Goal: Task Accomplishment & Management: Use online tool/utility

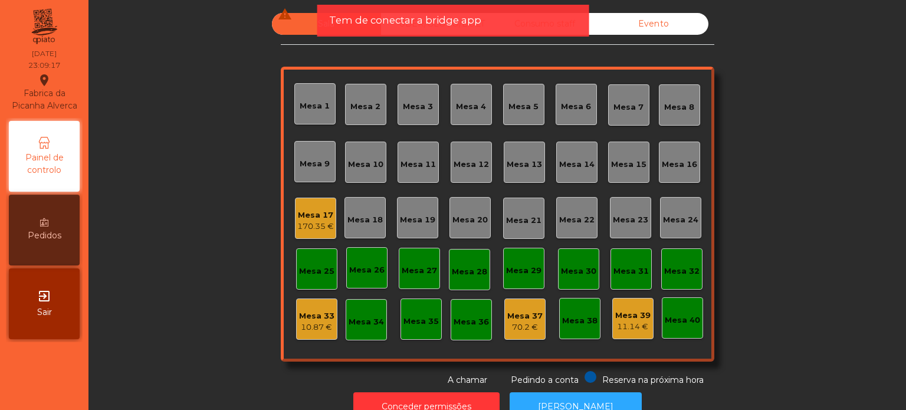
click at [311, 214] on div "Mesa 17" at bounding box center [315, 215] width 37 height 12
click at [439, 16] on span "Tem de conectar a bridge app" at bounding box center [405, 20] width 152 height 15
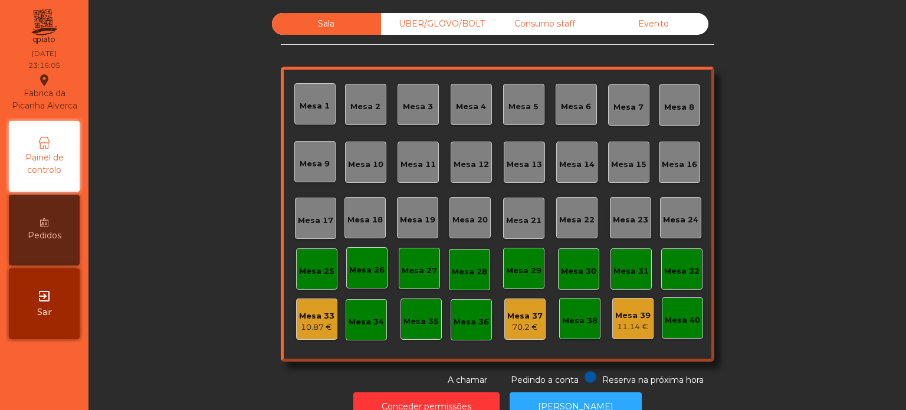
click at [314, 315] on div "Mesa 33" at bounding box center [316, 316] width 35 height 12
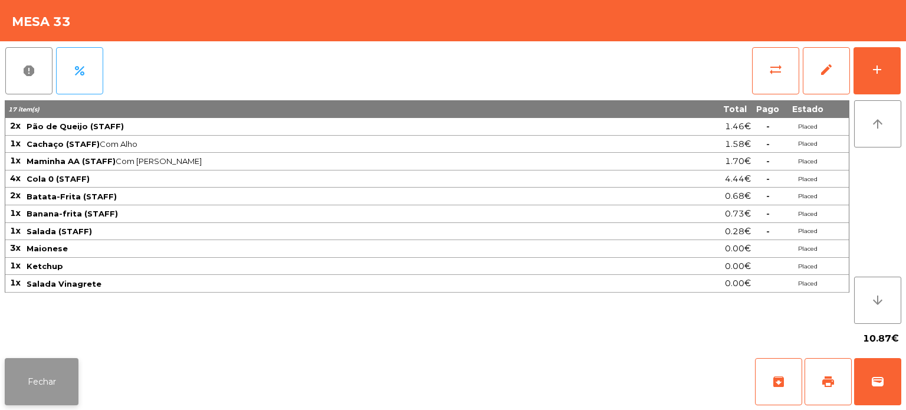
click at [31, 360] on button "Fechar" at bounding box center [42, 381] width 74 height 47
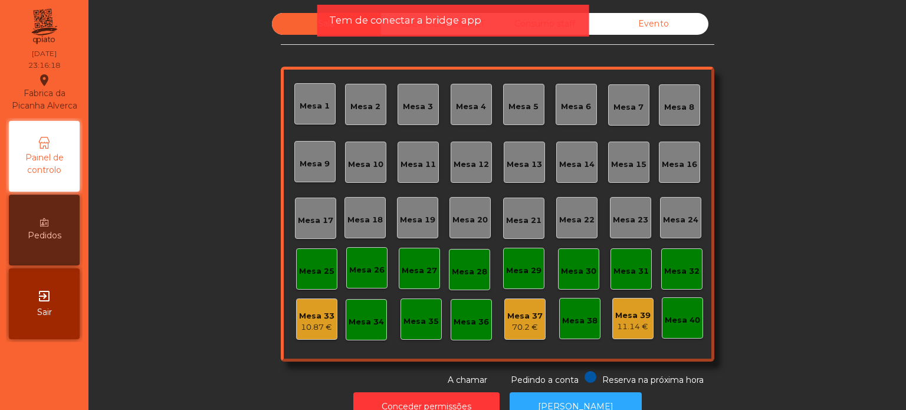
click at [480, 18] on div "Tem de conectar a bridge app" at bounding box center [453, 20] width 248 height 15
click at [438, 16] on span "Tem de conectar a bridge app" at bounding box center [405, 20] width 152 height 15
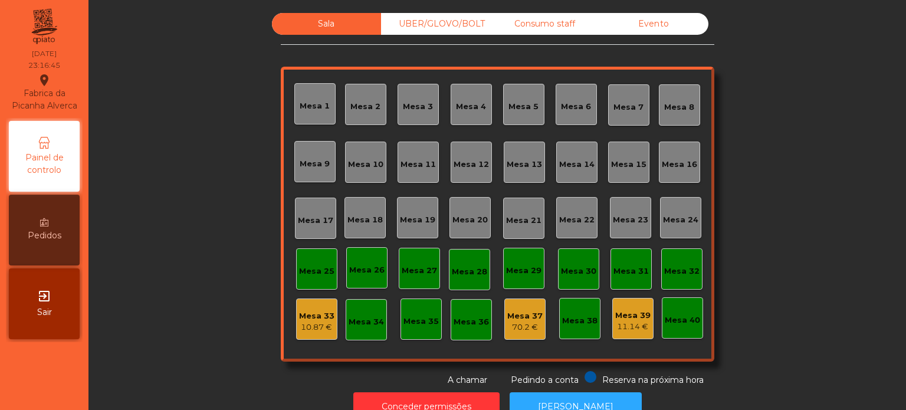
click at [438, 15] on div "UBER/GLOVO/BOLT" at bounding box center [435, 24] width 109 height 22
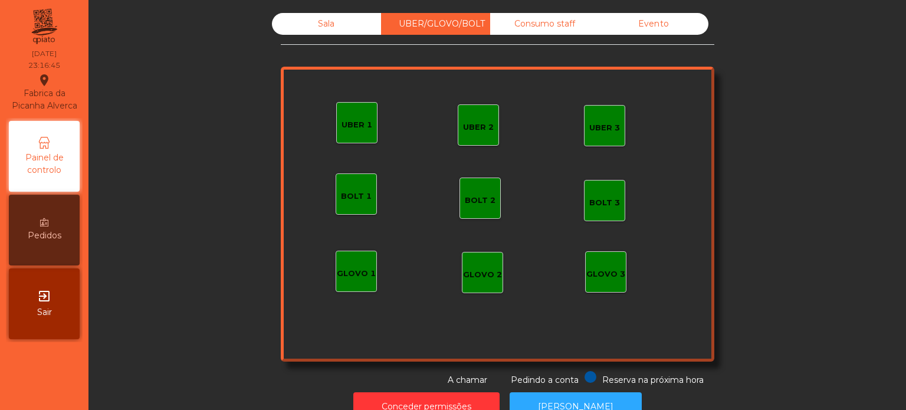
click at [530, 31] on div "Consumo staff" at bounding box center [544, 24] width 109 height 22
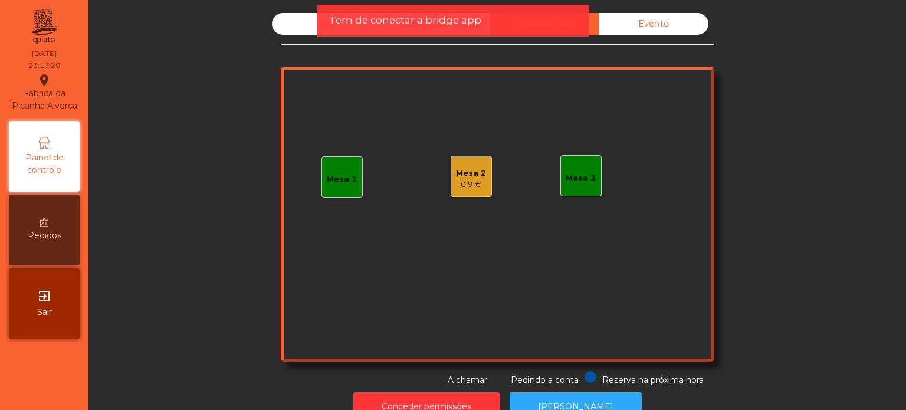
click at [462, 176] on div "Mesa 2" at bounding box center [471, 173] width 30 height 12
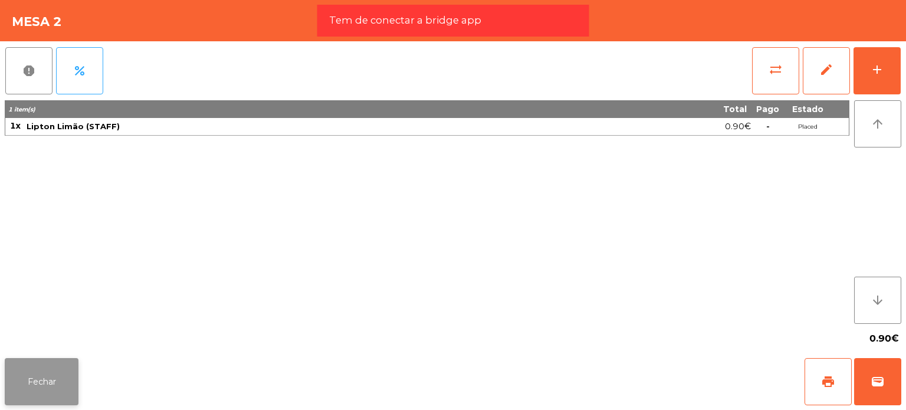
click at [67, 387] on button "Fechar" at bounding box center [42, 381] width 74 height 47
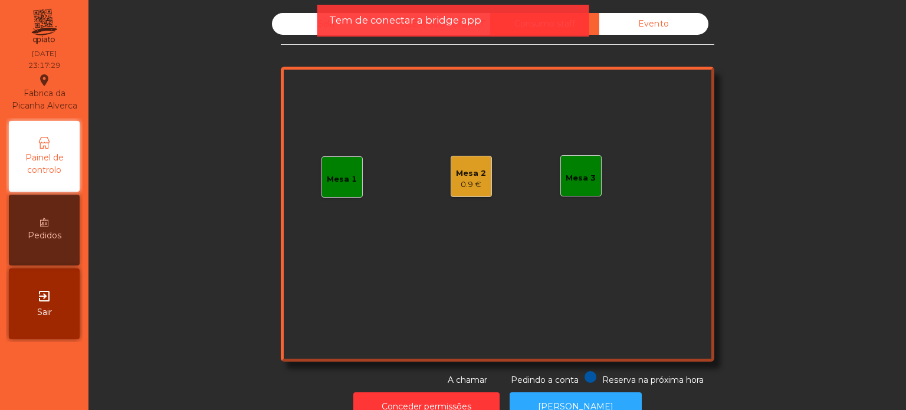
click at [361, 18] on span "Tem de conectar a bridge app" at bounding box center [405, 20] width 152 height 15
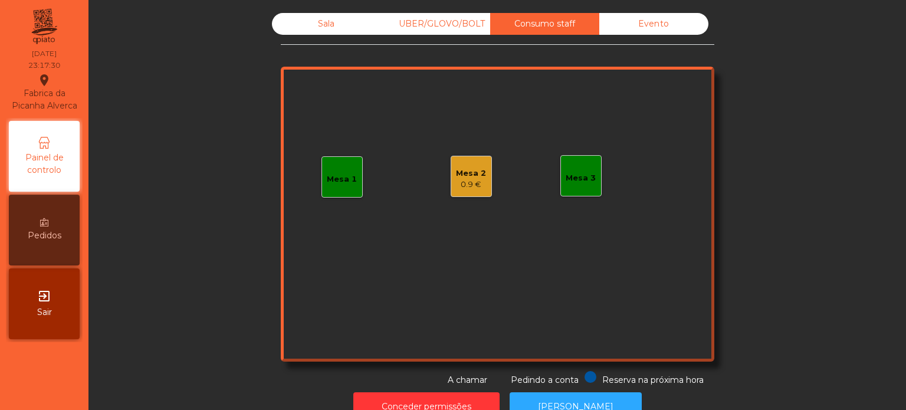
click at [356, 18] on div "Sala" at bounding box center [326, 24] width 109 height 22
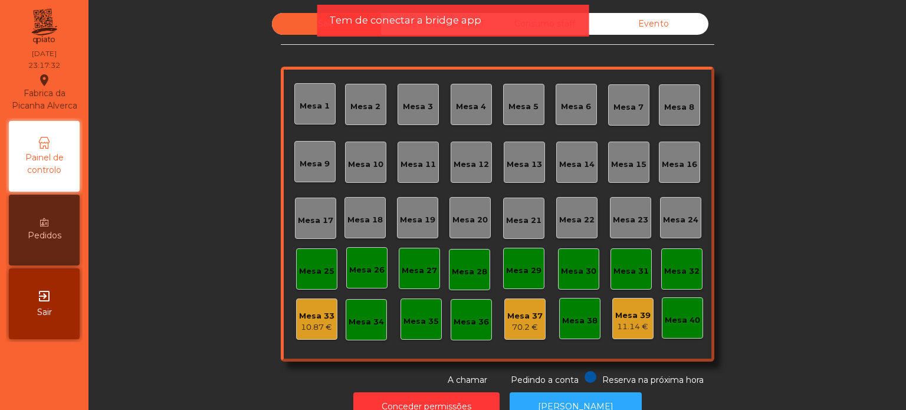
click at [519, 311] on div "Mesa 37" at bounding box center [524, 316] width 35 height 12
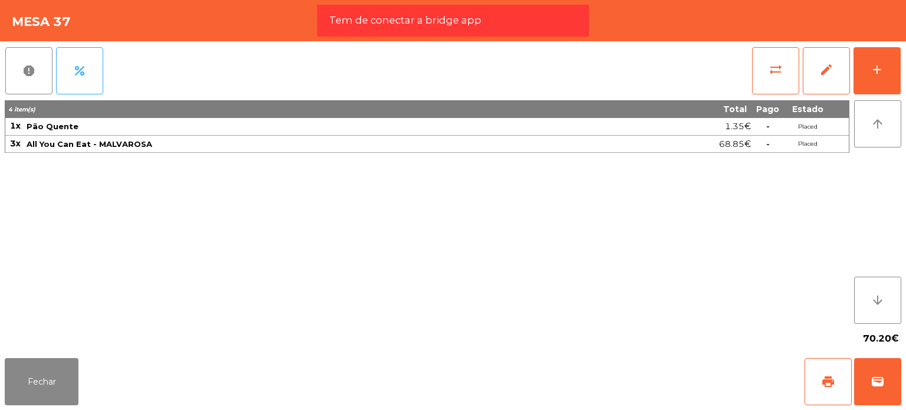
click at [76, 353] on div "70.20€" at bounding box center [453, 338] width 896 height 29
drag, startPoint x: 63, startPoint y: 372, endPoint x: 64, endPoint y: 378, distance: 6.7
click at [62, 376] on button "Fechar" at bounding box center [42, 381] width 74 height 47
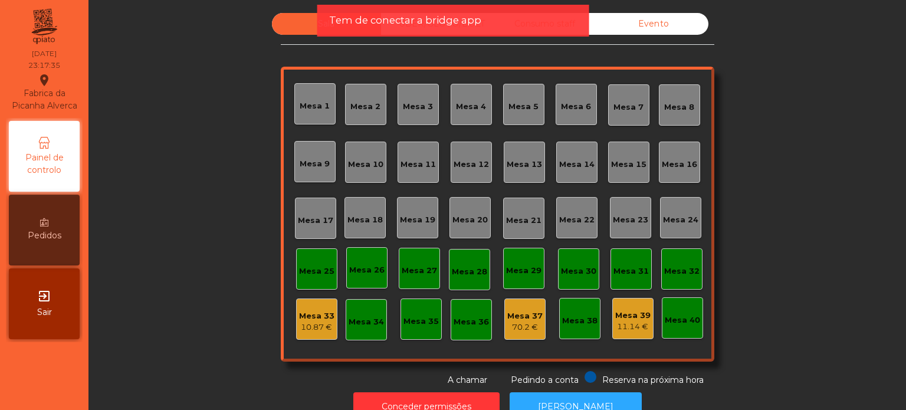
click at [615, 318] on div "Mesa 39" at bounding box center [632, 316] width 35 height 12
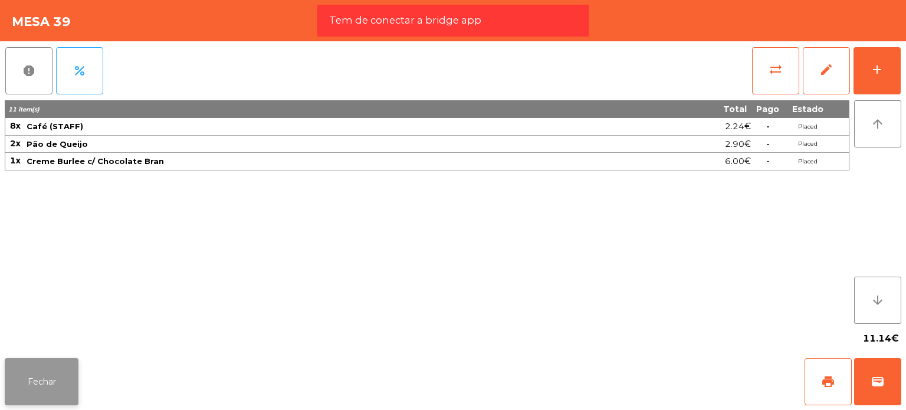
click at [51, 366] on button "Fechar" at bounding box center [42, 381] width 74 height 47
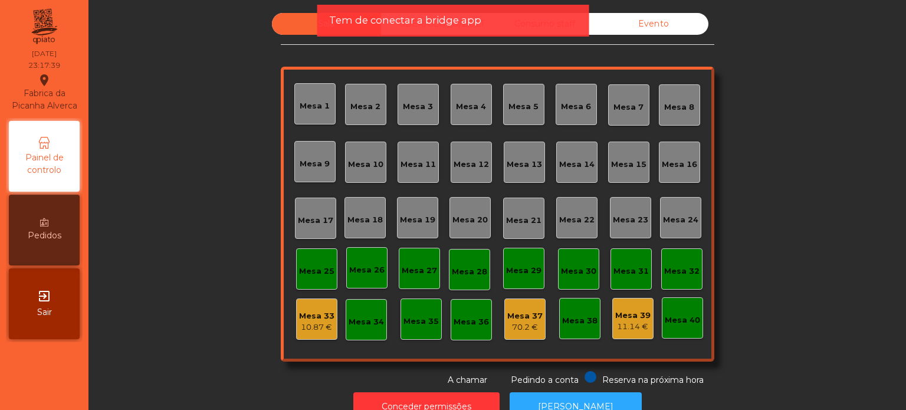
click at [419, 21] on span "Tem de conectar a bridge app" at bounding box center [405, 20] width 152 height 15
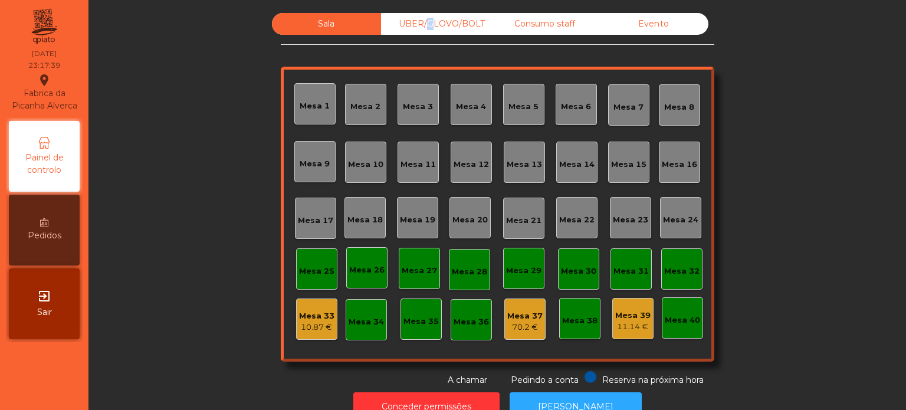
click at [419, 21] on div "UBER/GLOVO/BOLT" at bounding box center [435, 24] width 109 height 22
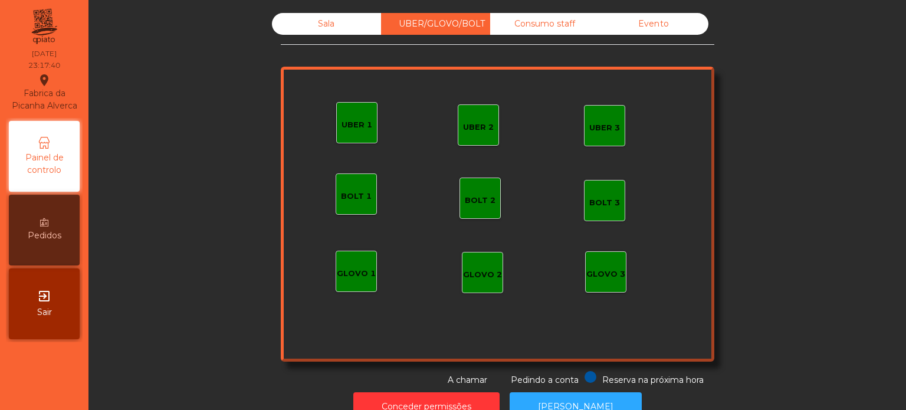
click at [575, 26] on div "Consumo staff" at bounding box center [544, 24] width 109 height 22
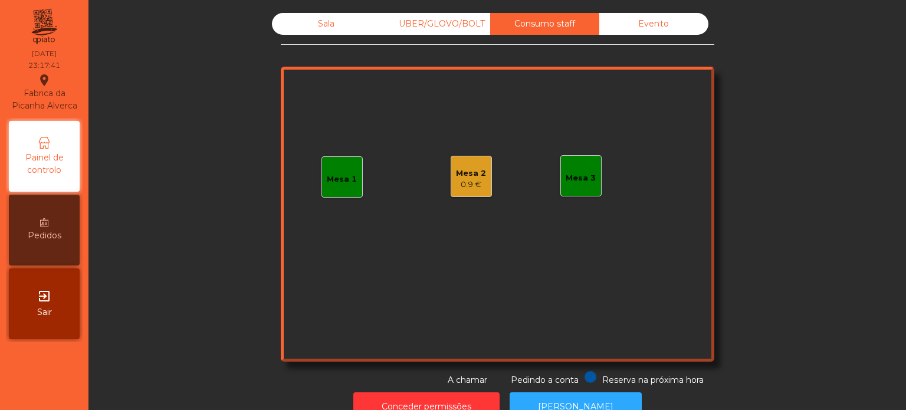
click at [653, 25] on div "Evento" at bounding box center [653, 24] width 109 height 22
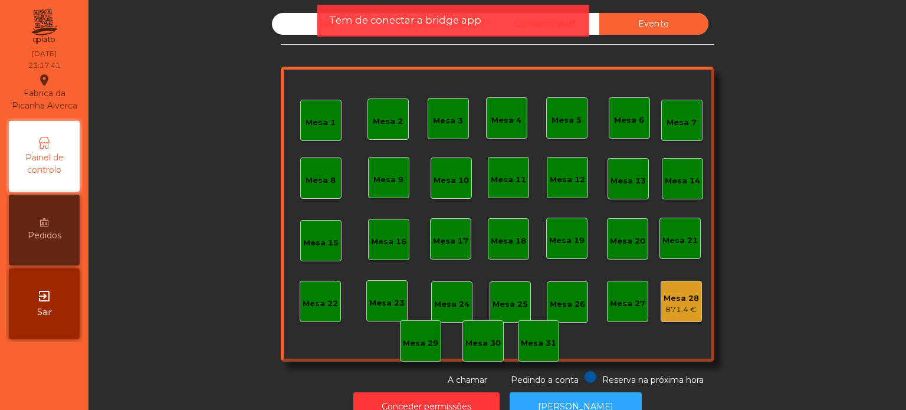
click at [558, 25] on div "Tem de conectar a bridge app" at bounding box center [453, 20] width 248 height 15
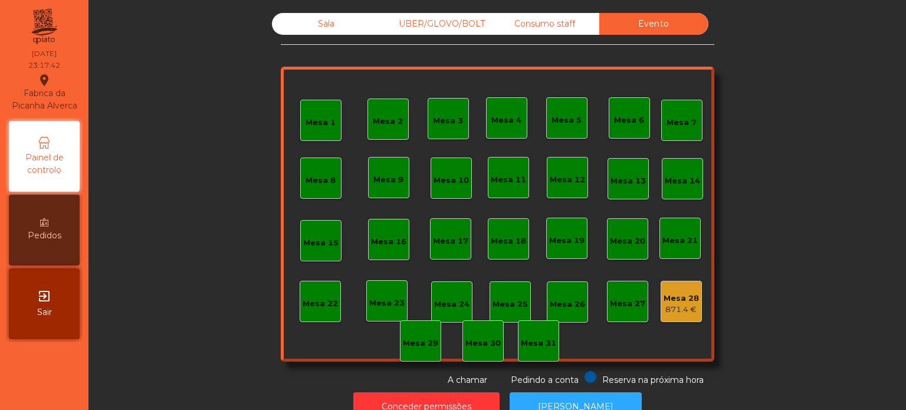
click at [442, 18] on div "UBER/GLOVO/BOLT" at bounding box center [435, 24] width 109 height 22
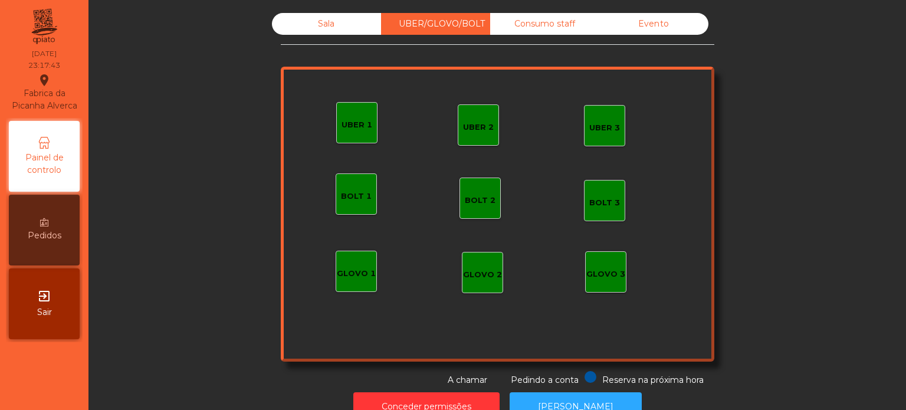
click at [503, 18] on div "Consumo staff" at bounding box center [544, 24] width 109 height 22
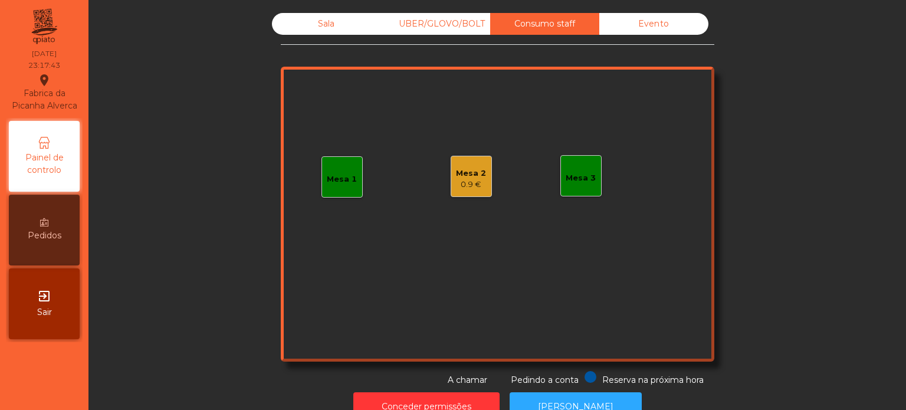
click at [463, 15] on div "UBER/GLOVO/BOLT" at bounding box center [435, 24] width 109 height 22
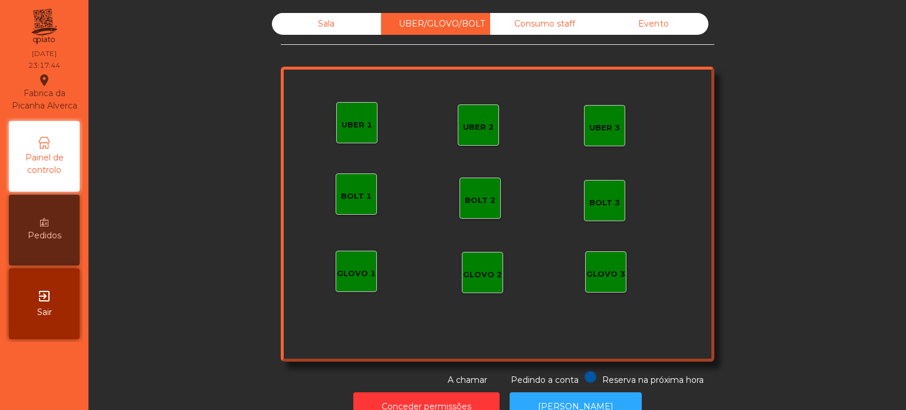
click at [344, 14] on div "Sala" at bounding box center [326, 24] width 109 height 22
